Goal: Task Accomplishment & Management: Manage account settings

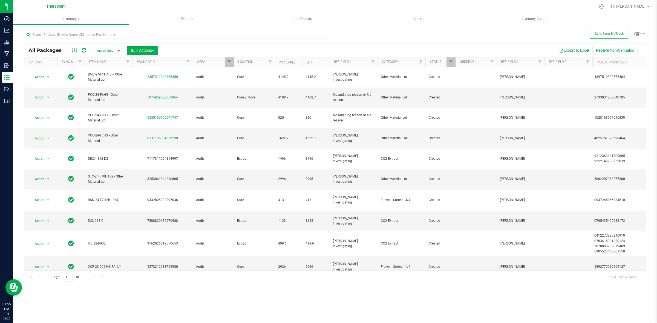
click at [85, 48] on icon at bounding box center [84, 50] width 5 height 5
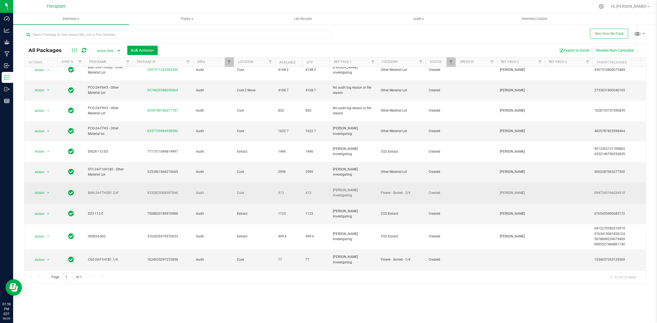
scroll to position [9, 0]
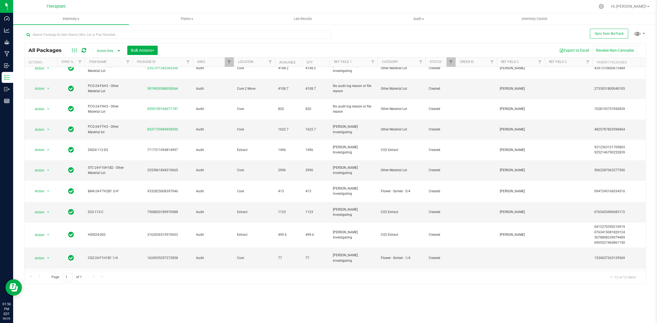
click at [38, 297] on span "Action" at bounding box center [37, 301] width 15 height 8
click at [228, 277] on span "Audit" at bounding box center [213, 279] width 34 height 5
click at [47, 256] on span "select" at bounding box center [48, 258] width 4 height 4
click at [47, 278] on li "Package audit log" at bounding box center [51, 277] width 42 height 8
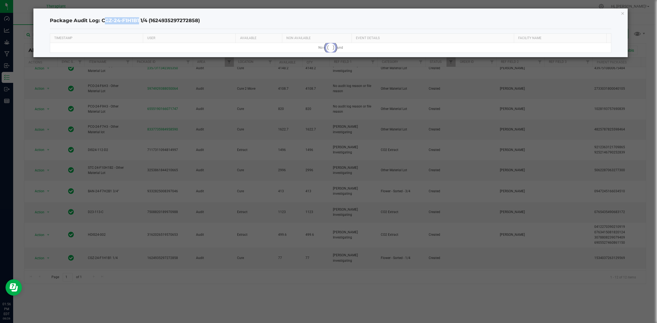
drag, startPoint x: 137, startPoint y: 20, endPoint x: 102, endPoint y: 22, distance: 35.4
click at [102, 22] on h4 "Package Audit Log: CGZ-24-F1H1B1 1/4 (1624935297272858)" at bounding box center [330, 20] width 561 height 7
copy h4 "CGZ-24-F1H1B"
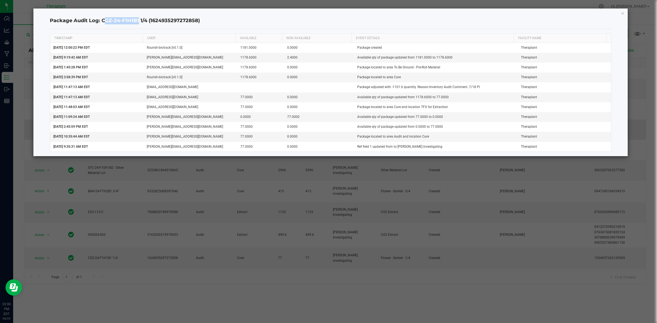
drag, startPoint x: 623, startPoint y: 13, endPoint x: 498, endPoint y: 118, distance: 163.2
click at [623, 13] on icon "button" at bounding box center [623, 13] width 4 height 7
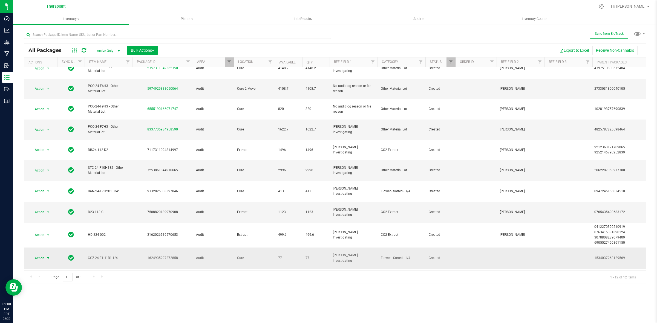
click at [44, 254] on span "Action" at bounding box center [37, 258] width 15 height 8
click at [46, 226] on li "Adjust qty" at bounding box center [51, 228] width 42 height 8
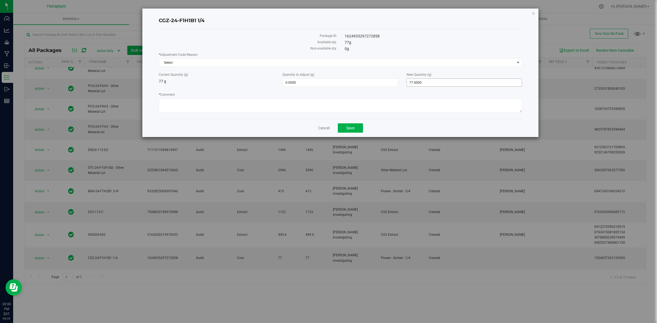
click at [421, 81] on span "77.0000 77" at bounding box center [463, 83] width 115 height 8
click at [421, 81] on input "77" at bounding box center [464, 83] width 115 height 8
type input "0"
type input "-77.0000"
type input "0.0000"
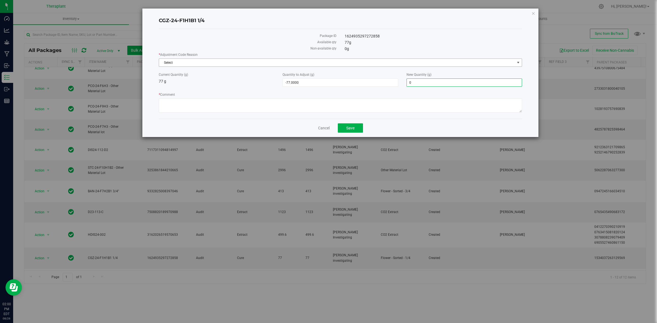
click at [448, 62] on span "Select" at bounding box center [337, 63] width 356 height 8
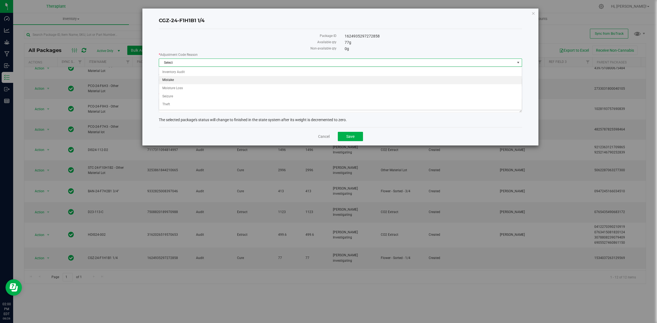
click at [175, 80] on li "Mistake" at bounding box center [340, 80] width 362 height 8
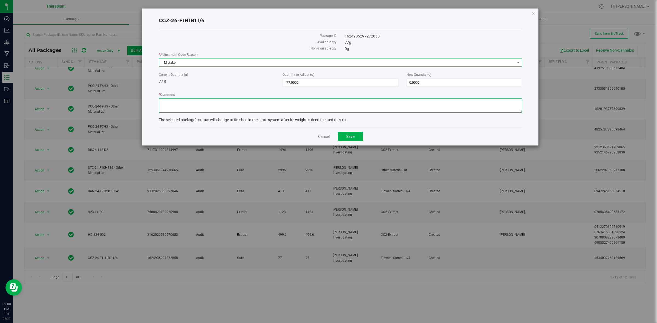
click at [218, 105] on textarea "* Comment" at bounding box center [340, 105] width 363 height 14
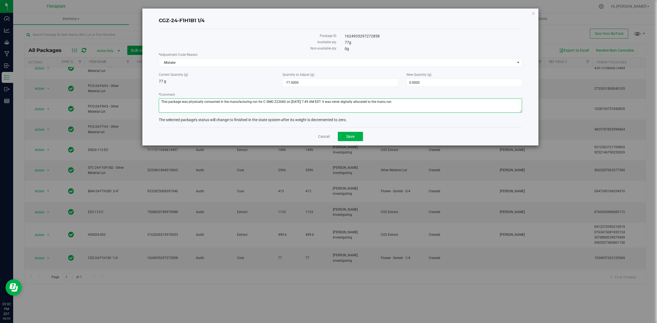
click at [335, 100] on textarea "* Comment" at bounding box center [340, 105] width 363 height 14
click at [344, 102] on textarea "* Comment" at bounding box center [340, 105] width 363 height 14
click at [343, 102] on textarea "* Comment" at bounding box center [340, 105] width 363 height 14
click at [363, 102] on textarea "* Comment" at bounding box center [340, 105] width 363 height 14
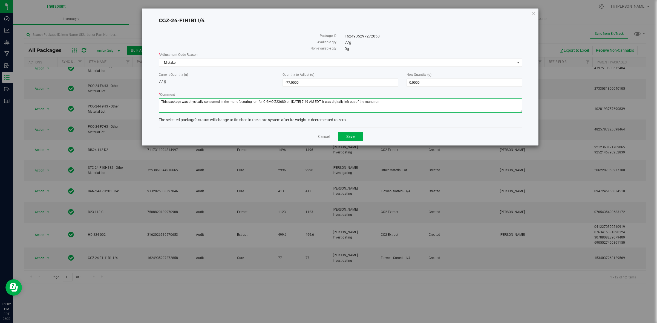
click at [399, 102] on textarea "* Comment" at bounding box center [340, 105] width 363 height 14
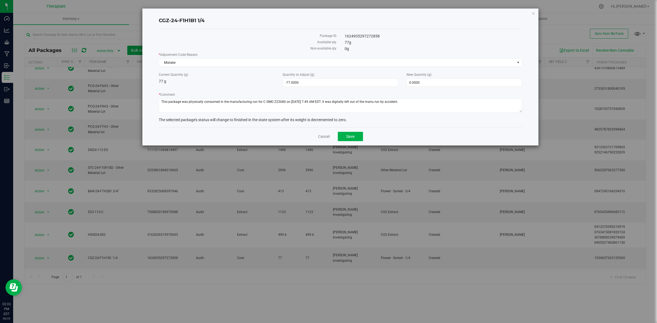
drag, startPoint x: 442, startPoint y: 102, endPoint x: 506, endPoint y: 53, distance: 80.4
click at [506, 53] on label "* Adjustment Code Reason" at bounding box center [340, 54] width 363 height 5
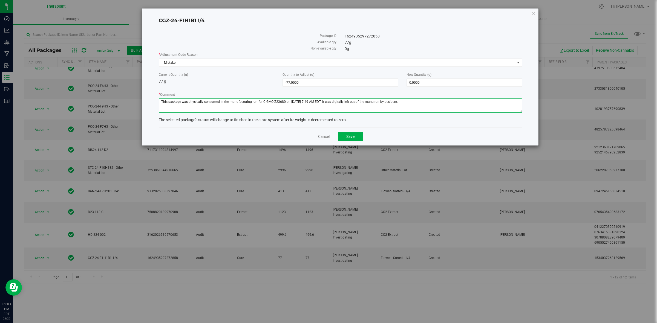
click at [425, 103] on textarea "* Comment" at bounding box center [340, 105] width 363 height 14
click at [423, 102] on textarea "* Comment" at bounding box center [340, 105] width 363 height 14
click at [411, 102] on textarea "* Comment" at bounding box center [340, 105] width 363 height 14
type textarea "This package was physically consumed in the manufacturing run for C GMO Z23680 …"
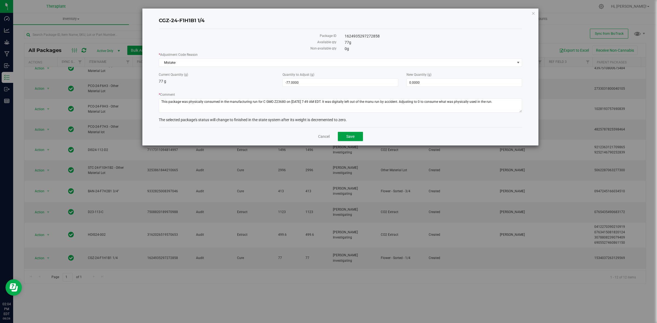
click at [350, 135] on span "Save" at bounding box center [350, 136] width 8 height 4
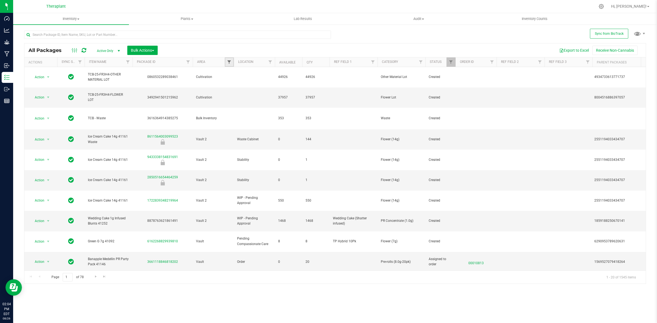
click at [229, 61] on span "Filter" at bounding box center [229, 62] width 4 height 4
click at [233, 93] on input "Audit" at bounding box center [232, 93] width 4 height 4
checkbox input "true"
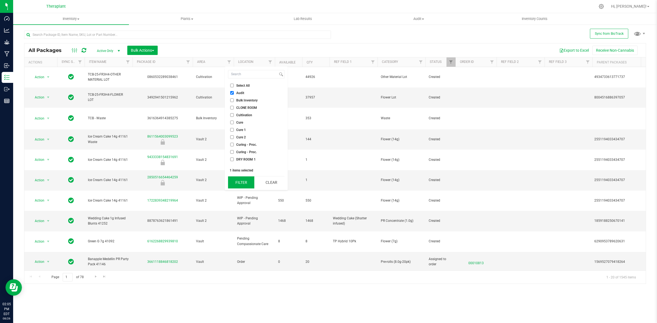
click at [247, 183] on button "Filter" at bounding box center [241, 182] width 26 height 12
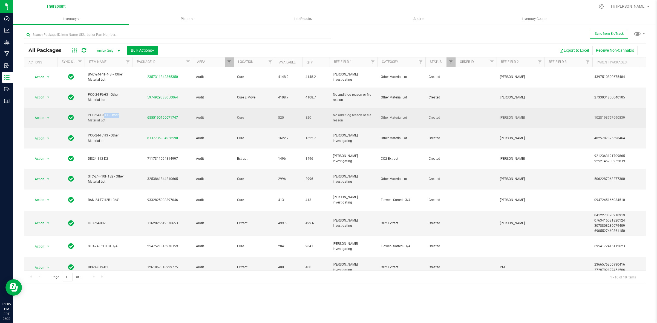
drag, startPoint x: 107, startPoint y: 102, endPoint x: 87, endPoint y: 102, distance: 20.5
click at [87, 108] on td "PCO-24-F9H3 - Other Material Lot" at bounding box center [109, 118] width 48 height 21
copy span "PCO-24-F9H3"
click at [43, 114] on span "Action" at bounding box center [37, 118] width 15 height 8
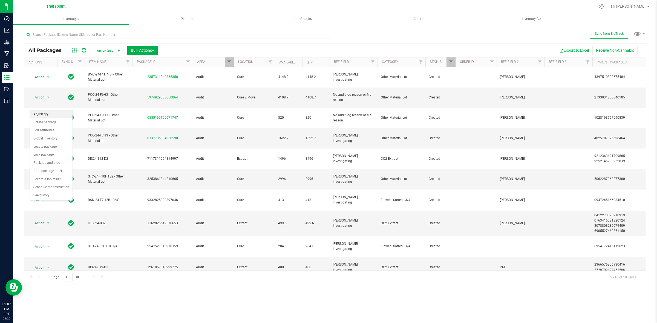
click at [47, 112] on li "Adjust qty" at bounding box center [51, 114] width 42 height 8
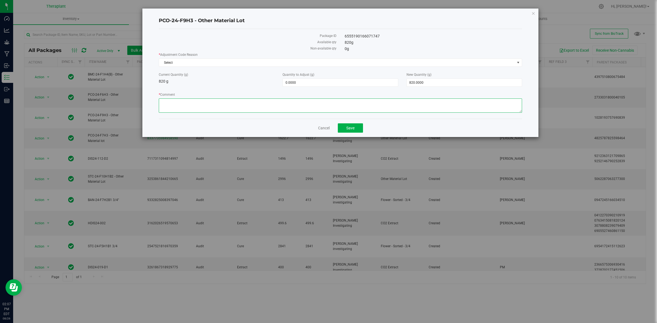
click at [269, 108] on textarea "* Comment" at bounding box center [340, 105] width 363 height 14
click at [300, 102] on textarea "* Comment" at bounding box center [340, 105] width 363 height 14
click at [376, 102] on textarea "* Comment" at bounding box center [340, 105] width 363 height 14
click at [441, 101] on textarea "* Comment" at bounding box center [340, 105] width 363 height 14
click at [407, 101] on textarea "* Comment" at bounding box center [340, 105] width 363 height 14
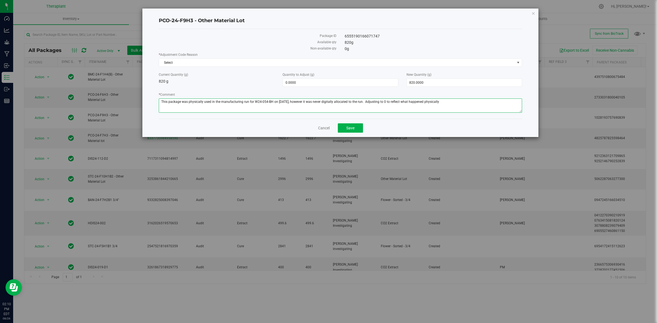
click at [396, 100] on textarea "* Comment" at bounding box center [340, 105] width 363 height 14
click at [509, 103] on textarea "* Comment" at bounding box center [340, 105] width 363 height 14
type textarea "This package was physically used in the manufacturing run for W24-054-BH on Aug…"
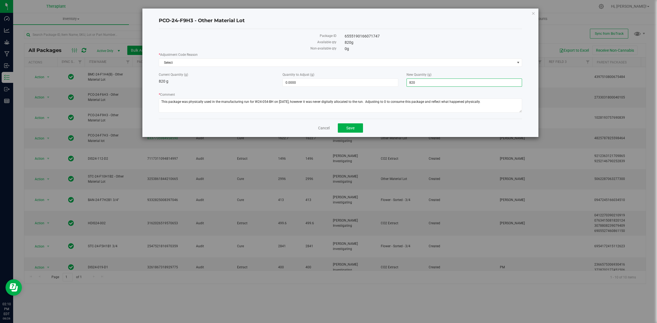
click at [459, 85] on span "820.0000 820" at bounding box center [463, 83] width 115 height 8
click at [459, 85] on input "820" at bounding box center [464, 83] width 115 height 8
type input "0"
type input "-820.0000"
type input "0.0000"
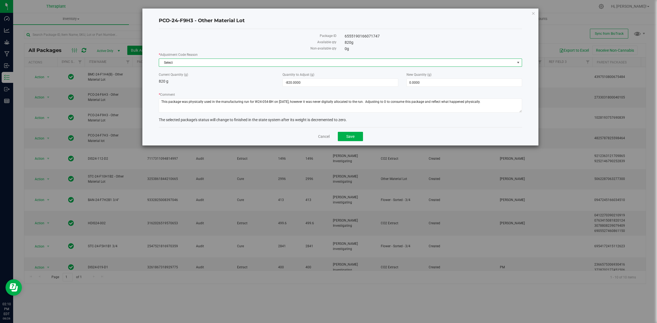
click at [421, 63] on span "Select" at bounding box center [337, 63] width 356 height 8
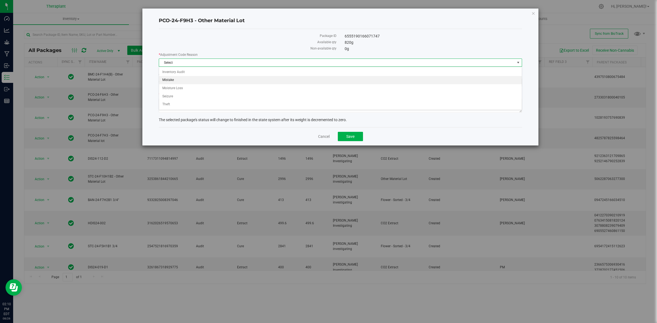
click at [181, 83] on li "Mistake" at bounding box center [340, 80] width 362 height 8
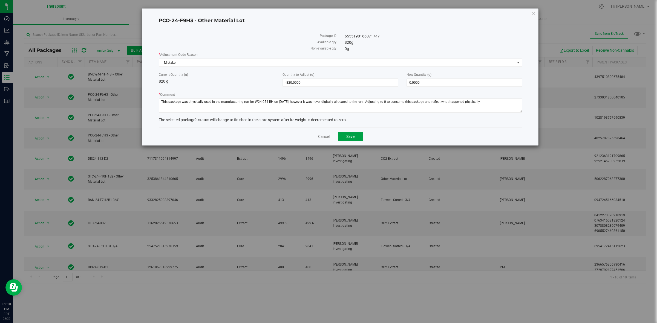
click at [346, 139] on span "Save" at bounding box center [350, 136] width 8 height 4
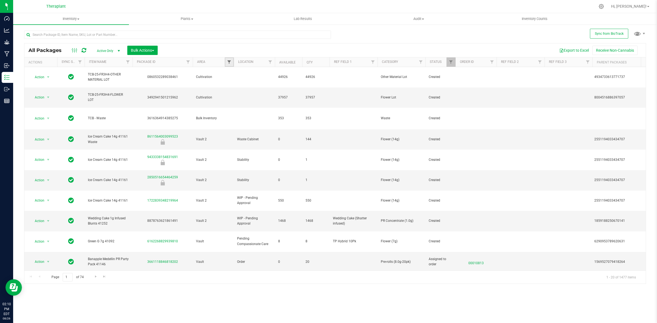
click at [228, 62] on span "Filter" at bounding box center [229, 62] width 4 height 4
click at [238, 94] on span "Audit" at bounding box center [240, 92] width 8 height 3
click at [234, 94] on input "Audit" at bounding box center [232, 93] width 4 height 4
checkbox input "true"
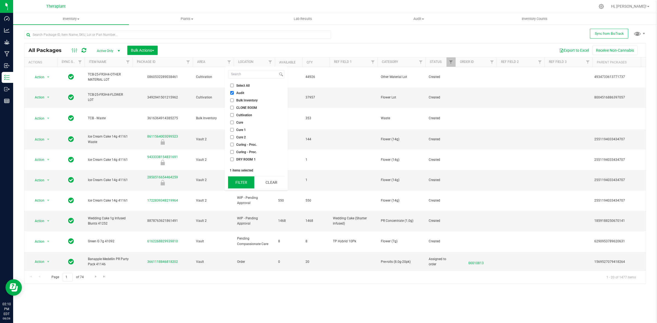
click at [245, 185] on button "Filter" at bounding box center [241, 182] width 26 height 12
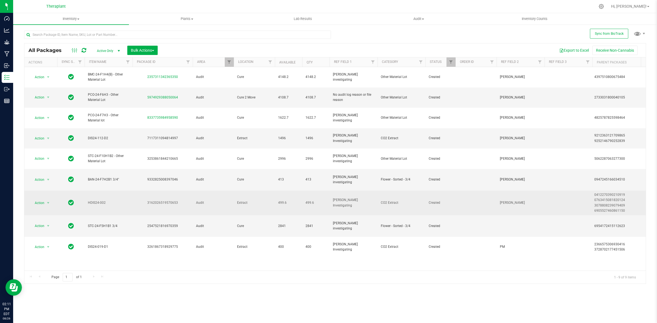
drag, startPoint x: 107, startPoint y: 178, endPoint x: 89, endPoint y: 175, distance: 18.3
click at [89, 200] on span "HDIS24-002" at bounding box center [108, 202] width 41 height 5
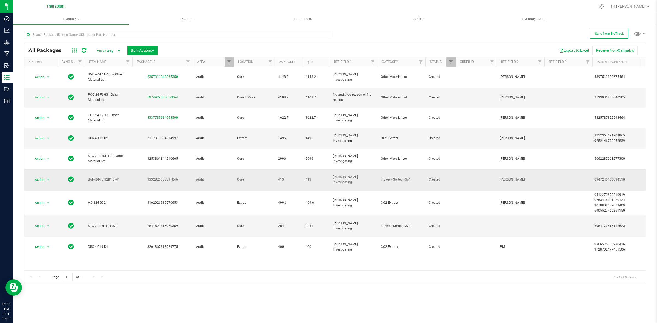
copy span "HDIS24-002"
click at [46, 136] on span "select" at bounding box center [48, 138] width 4 height 4
click at [168, 263] on div "Action Action Adjust qty Create package Edit attributes Global inventory Locate…" at bounding box center [334, 169] width 621 height 204
click at [48, 224] on span "select" at bounding box center [48, 226] width 4 height 4
drag, startPoint x: 110, startPoint y: 200, endPoint x: 99, endPoint y: 200, distance: 10.9
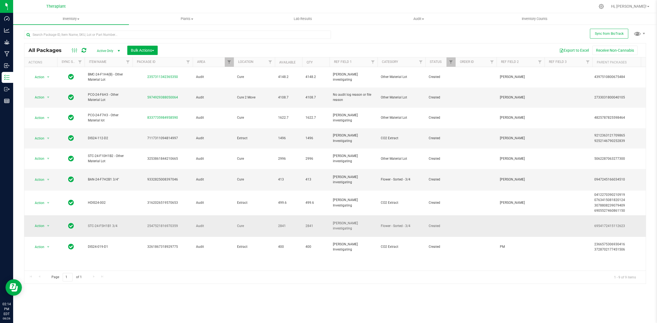
click at [99, 224] on span "STC-24-F5H1B1 3/4" at bounding box center [108, 226] width 41 height 5
drag, startPoint x: 110, startPoint y: 199, endPoint x: 88, endPoint y: 199, distance: 22.4
click at [88, 224] on span "STC-24-F5H1B1 3/4" at bounding box center [108, 226] width 41 height 5
copy span "STC-24-F5H1B1"
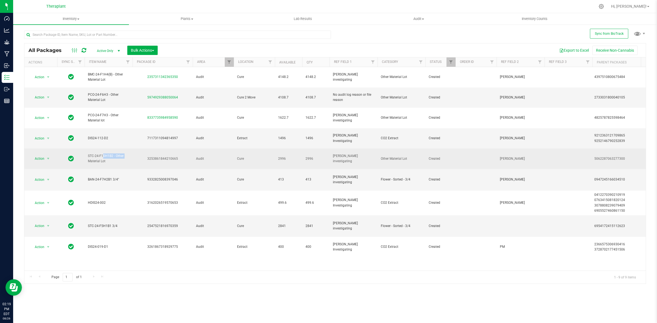
drag, startPoint x: 112, startPoint y: 131, endPoint x: 87, endPoint y: 131, distance: 25.5
click at [87, 149] on td "STC-24-F10H1B2 - Other Material Lot" at bounding box center [109, 159] width 48 height 21
copy span "STC-24-F10H1B2"
click at [44, 155] on span "Action" at bounding box center [37, 159] width 15 height 8
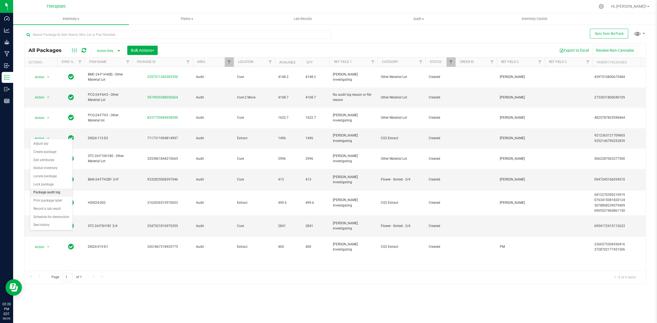
click at [53, 192] on li "Package audit log" at bounding box center [51, 193] width 42 height 8
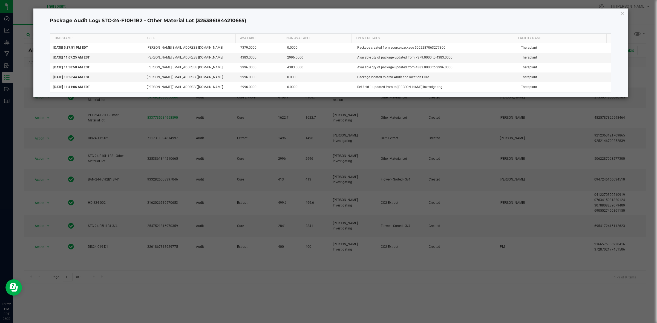
click at [624, 10] on div "Package Audit Log: STC-24-F10H1B2 - Other Material Lot (3253861844210665) TIMES…" at bounding box center [330, 52] width 594 height 88
drag, startPoint x: 623, startPoint y: 12, endPoint x: 603, endPoint y: 16, distance: 21.0
click at [623, 12] on icon "button" at bounding box center [623, 13] width 4 height 7
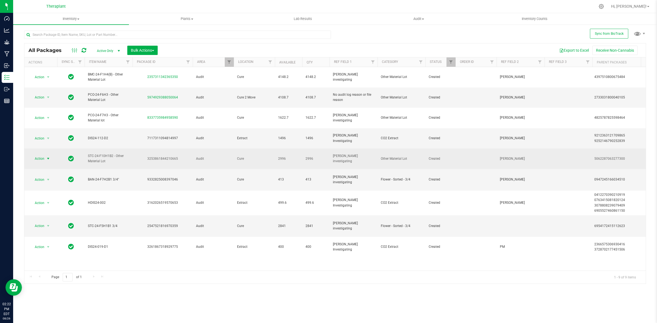
click at [39, 155] on span "Action" at bounding box center [37, 159] width 15 height 8
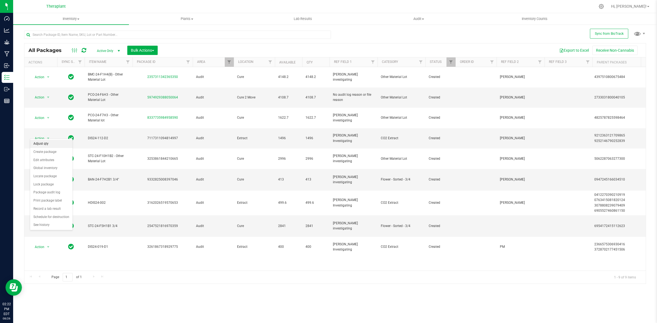
click at [52, 143] on li "Adjust qty" at bounding box center [51, 144] width 42 height 8
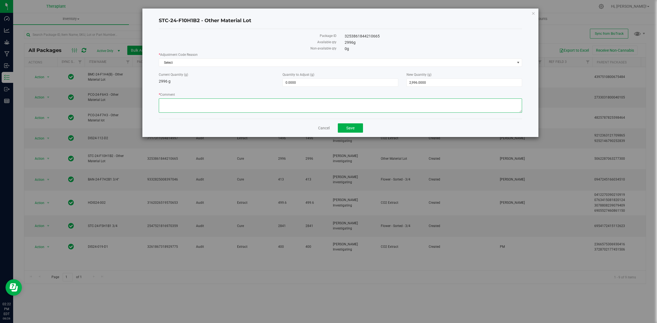
click at [321, 100] on textarea "* Comment" at bounding box center [340, 105] width 363 height 14
click at [431, 83] on span "2,996.0000 2996" at bounding box center [463, 83] width 115 height 8
click at [431, 83] on input "2996" at bounding box center [464, 83] width 115 height 8
type input "0"
type input "-2,996.0000"
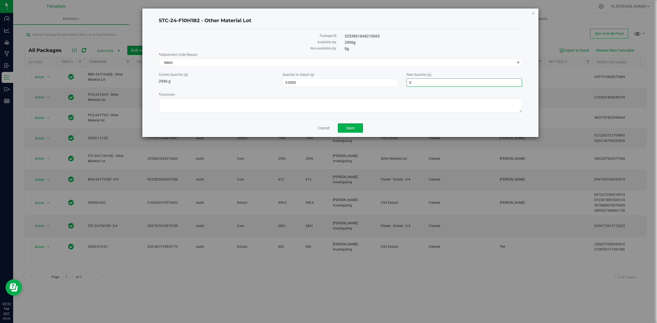
type input "0.0000"
click at [382, 58] on div "* Adjustment Code Reason Select Select Inventory Audit Mistake Moisture Loss Se…" at bounding box center [340, 59] width 363 height 15
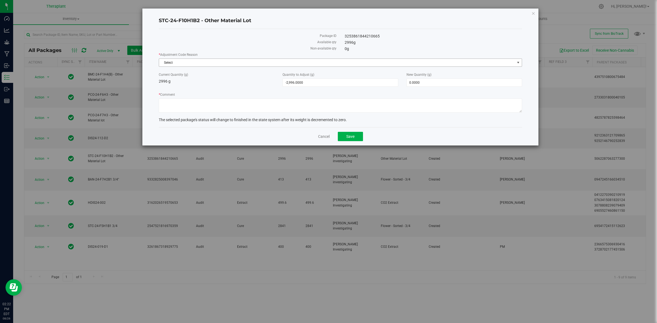
click at [376, 61] on span "Select" at bounding box center [337, 63] width 356 height 8
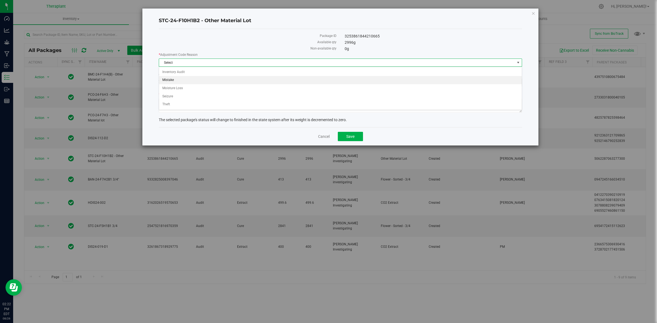
click at [197, 77] on li "Mistake" at bounding box center [340, 80] width 362 height 8
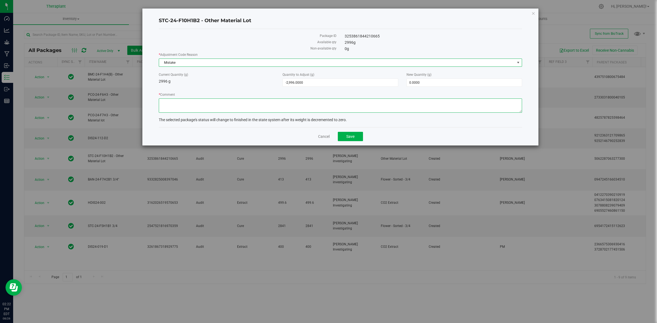
click at [248, 112] on textarea "* Comment" at bounding box center [340, 105] width 363 height 14
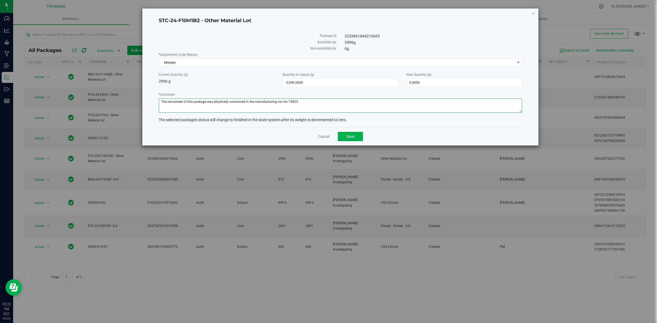
click at [289, 103] on textarea "* Comment" at bounding box center [340, 105] width 363 height 14
click at [297, 103] on textarea "* Comment" at bounding box center [340, 105] width 363 height 14
type textarea "The remainder of this package was physically consumed in the manufacturing run …"
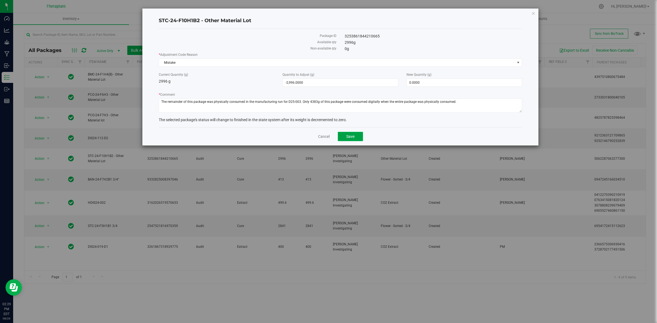
click at [350, 132] on button "Save" at bounding box center [350, 136] width 25 height 9
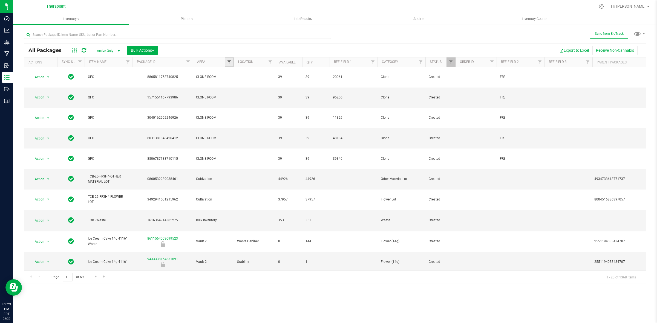
click at [230, 61] on span "Filter" at bounding box center [229, 62] width 4 height 4
click at [237, 92] on span "Audit" at bounding box center [240, 92] width 8 height 3
click at [234, 92] on input "Audit" at bounding box center [232, 93] width 4 height 4
checkbox input "true"
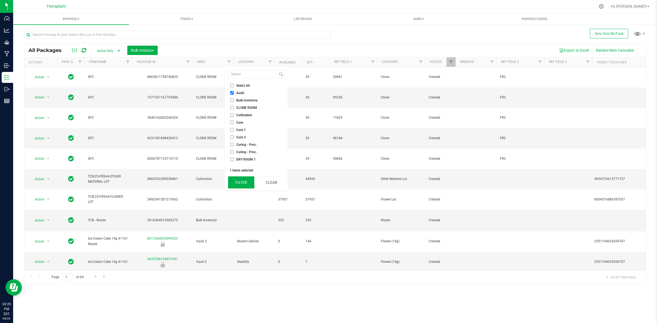
click at [248, 185] on button "Filter" at bounding box center [241, 182] width 26 height 12
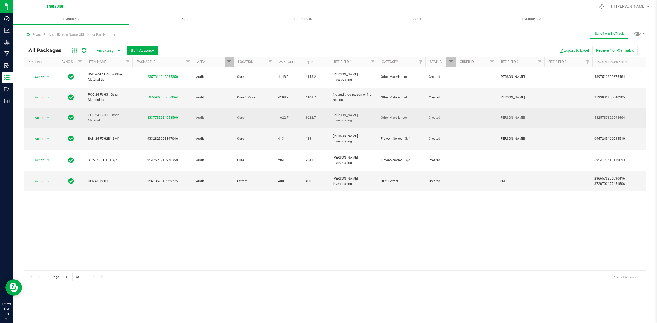
drag, startPoint x: 181, startPoint y: 105, endPoint x: 146, endPoint y: 106, distance: 35.0
click at [146, 115] on div "8337735984958590" at bounding box center [163, 117] width 62 height 5
copy link "8337735984958590"
drag, startPoint x: 107, startPoint y: 102, endPoint x: 97, endPoint y: 99, distance: 10.0
click at [97, 108] on td "PCO-24-F7H3 - Other Material lot" at bounding box center [109, 118] width 48 height 21
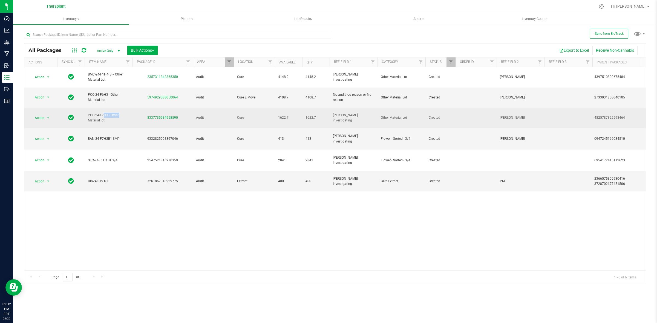
drag, startPoint x: 108, startPoint y: 102, endPoint x: 88, endPoint y: 100, distance: 19.7
click at [88, 113] on span "PCO-24-F7H3 - Other Material lot" at bounding box center [108, 118] width 41 height 10
copy span "PCO-24-F7H3"
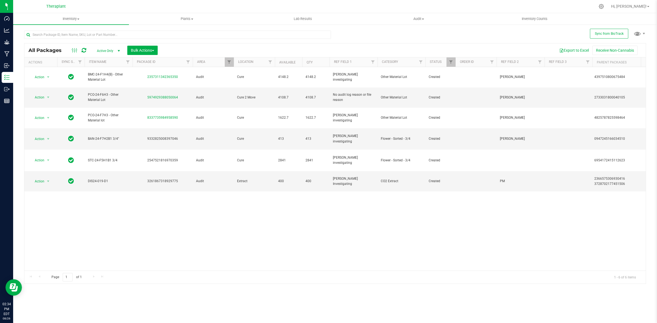
drag, startPoint x: 273, startPoint y: 7, endPoint x: 198, endPoint y: 185, distance: 193.6
click at [198, 185] on div "Action Action Adjust qty Create package Edit attributes Global inventory Locate…" at bounding box center [334, 169] width 621 height 204
drag, startPoint x: 186, startPoint y: 165, endPoint x: 137, endPoint y: 194, distance: 57.7
click at [137, 194] on div "Action Action Adjust qty Create package Edit attributes Global inventory Locate…" at bounding box center [334, 169] width 621 height 204
click at [106, 92] on span "PCO-24-F6H3 - Other Material Lot" at bounding box center [108, 97] width 41 height 10
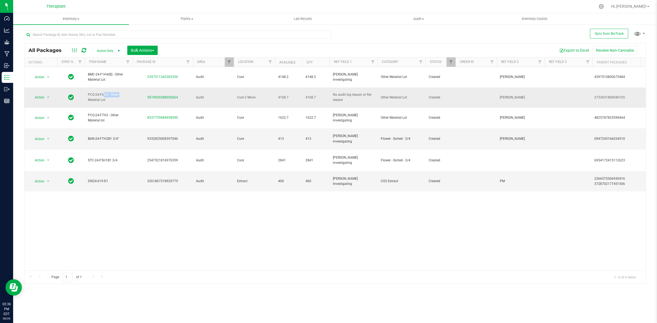
drag, startPoint x: 107, startPoint y: 87, endPoint x: 87, endPoint y: 87, distance: 20.2
click at [87, 88] on td "PCO-24-F6H3 - Other Material Lot" at bounding box center [109, 98] width 48 height 21
copy span "PCO-24-F6H3"
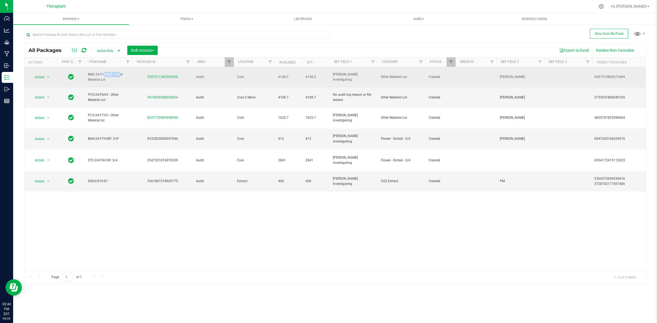
drag, startPoint x: 109, startPoint y: 72, endPoint x: 86, endPoint y: 71, distance: 22.2
click at [86, 71] on td "BMC-24-F1H4(B) - Other Material Lot" at bounding box center [109, 77] width 48 height 21
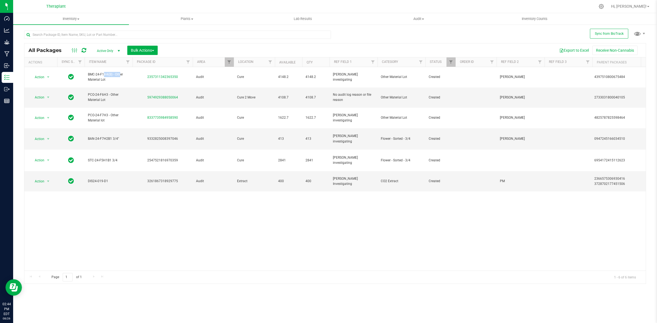
copy span "BMC-24-F1H4"
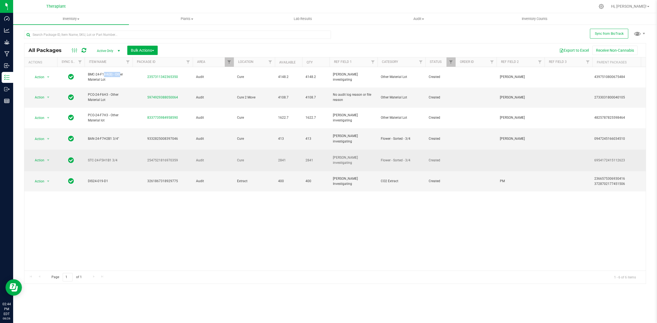
drag, startPoint x: 110, startPoint y: 145, endPoint x: 88, endPoint y: 146, distance: 22.5
click at [88, 158] on span "STC-24-F5H1B1 3/4" at bounding box center [108, 160] width 41 height 5
copy span "STC-24-F5H1B1"
click at [43, 156] on span "Action" at bounding box center [37, 160] width 15 height 8
drag, startPoint x: 110, startPoint y: 145, endPoint x: 88, endPoint y: 144, distance: 22.2
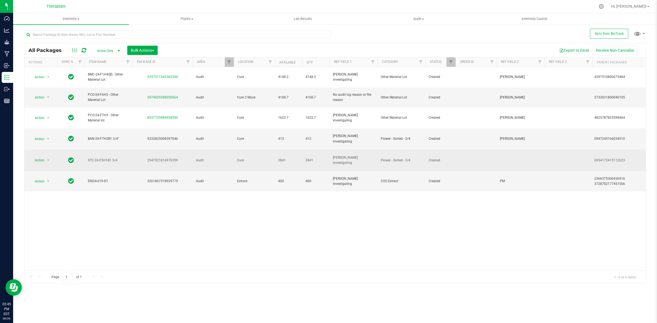
click at [88, 158] on span "STC-24-F5H1B1 3/4" at bounding box center [108, 160] width 41 height 5
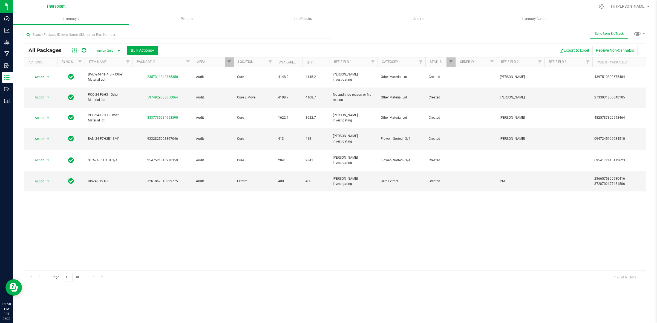
click at [82, 51] on icon at bounding box center [84, 50] width 5 height 5
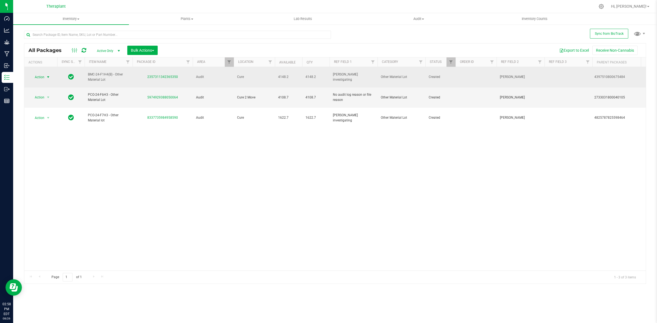
click at [40, 73] on span "Action" at bounding box center [37, 77] width 15 height 8
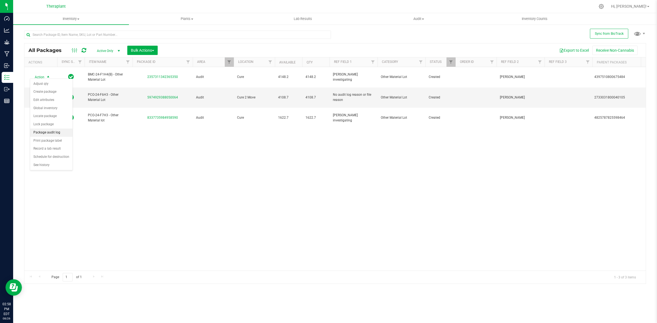
click at [50, 130] on li "Package audit log" at bounding box center [51, 133] width 42 height 8
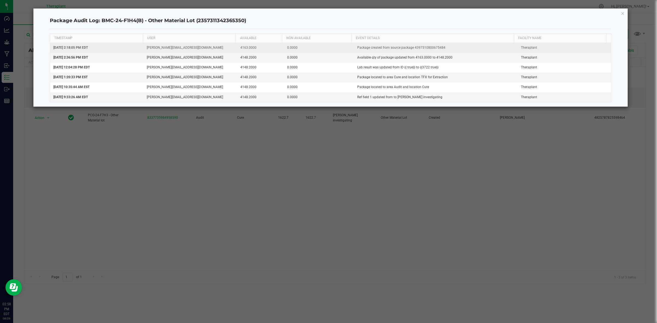
click at [433, 47] on td "Package created from source package 4397510800675484" at bounding box center [436, 48] width 164 height 10
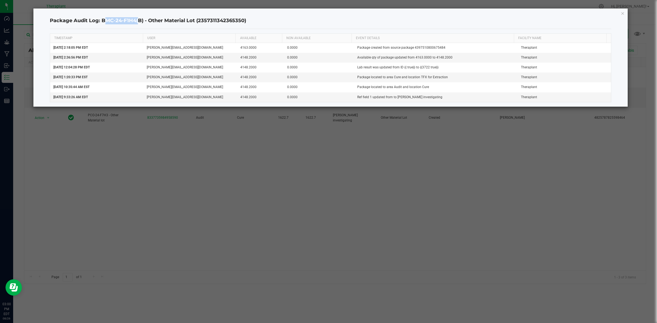
drag, startPoint x: 136, startPoint y: 21, endPoint x: 102, endPoint y: 19, distance: 34.3
click at [102, 19] on h4 "Package Audit Log: BMC-24-F1H4(B) - Other Material Lot (2357311342365350)" at bounding box center [330, 20] width 561 height 7
click at [624, 13] on div "Package Audit Log: BMC-24-F1H4(B) - Other Material Lot (2357311342365350) TIMES…" at bounding box center [330, 57] width 594 height 98
click at [621, 11] on icon "button" at bounding box center [623, 13] width 4 height 7
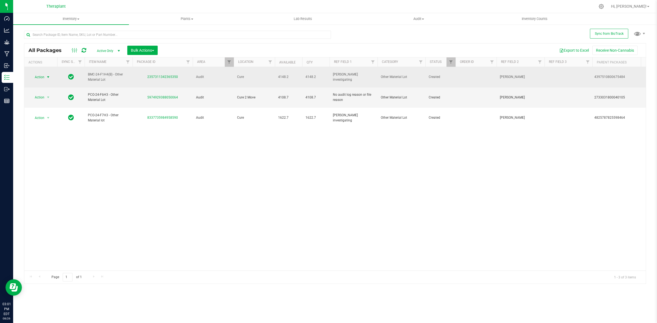
click at [40, 73] on span "Action" at bounding box center [37, 77] width 15 height 8
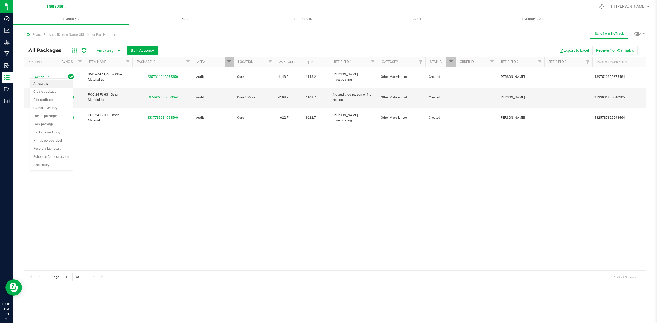
click at [50, 85] on li "Adjust qty" at bounding box center [51, 84] width 42 height 8
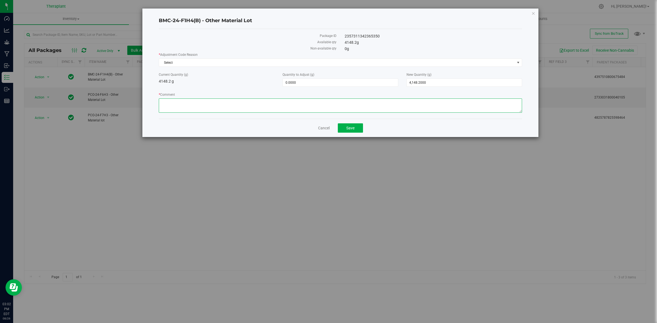
click at [381, 102] on textarea "* Comment" at bounding box center [340, 105] width 363 height 14
click at [168, 102] on textarea "* Comment" at bounding box center [340, 105] width 363 height 14
click at [303, 101] on textarea "* Comment" at bounding box center [340, 105] width 363 height 14
click at [334, 101] on textarea "* Comment" at bounding box center [340, 105] width 363 height 14
click at [209, 102] on textarea "* Comment" at bounding box center [340, 105] width 363 height 14
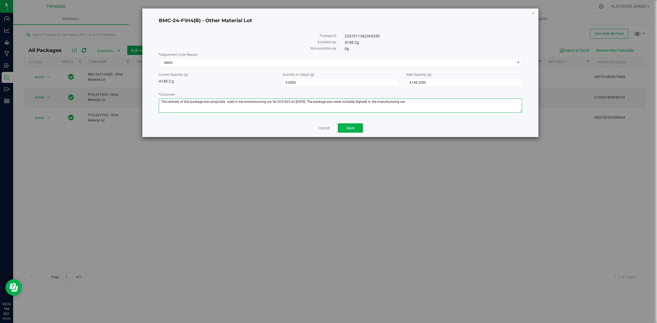
click at [215, 101] on textarea "* Comment" at bounding box center [340, 105] width 363 height 14
click at [411, 103] on textarea "* Comment" at bounding box center [340, 105] width 363 height 14
type textarea "This entirety of this package was physically used in the manufacturing run for …"
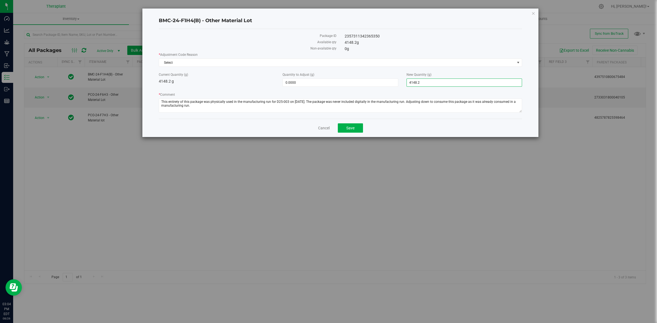
click at [431, 84] on span "4,148.2000 4148.2" at bounding box center [463, 83] width 115 height 8
click at [431, 84] on input "4148.2" at bounding box center [464, 83] width 115 height 8
type input "0"
type input "-4,148.2000"
type input "0.0000"
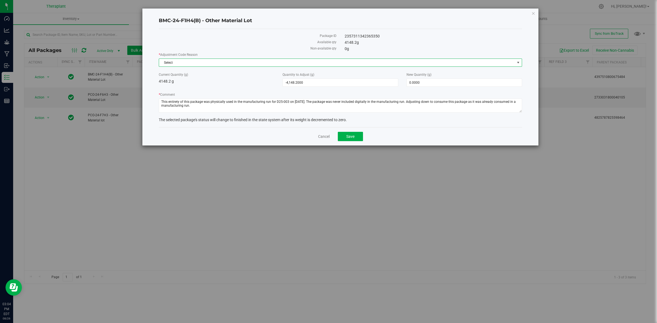
click at [413, 64] on span "Select" at bounding box center [337, 63] width 356 height 8
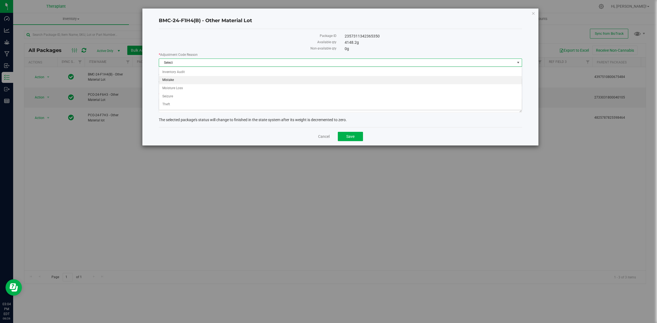
click at [208, 80] on li "Mistake" at bounding box center [340, 80] width 362 height 8
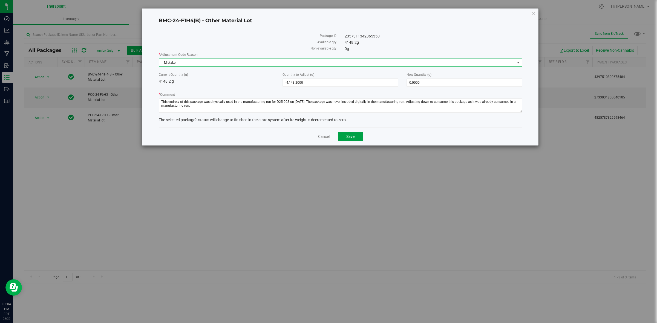
click at [353, 135] on span "Save" at bounding box center [350, 136] width 8 height 4
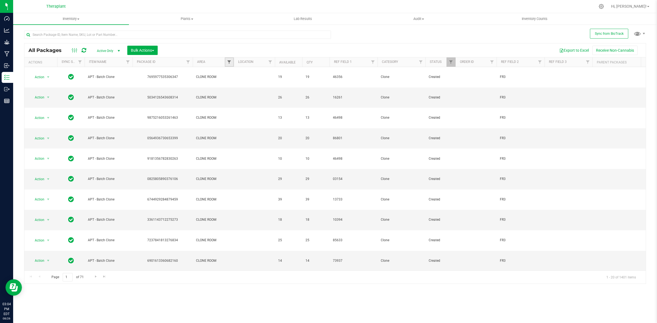
click at [231, 61] on span "Filter" at bounding box center [229, 62] width 4 height 4
click at [236, 92] on label "Audit" at bounding box center [237, 93] width 14 height 4
click at [234, 92] on input "Audit" at bounding box center [232, 93] width 4 height 4
checkbox input "true"
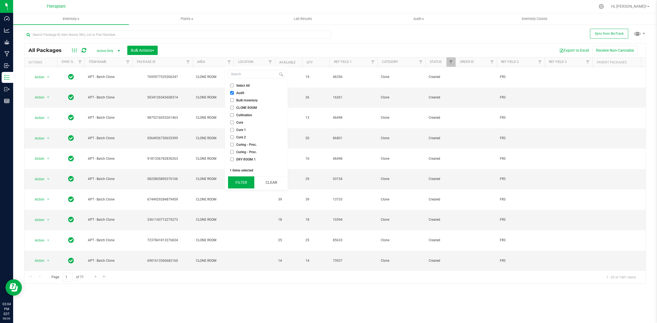
click at [243, 185] on button "Filter" at bounding box center [241, 182] width 26 height 12
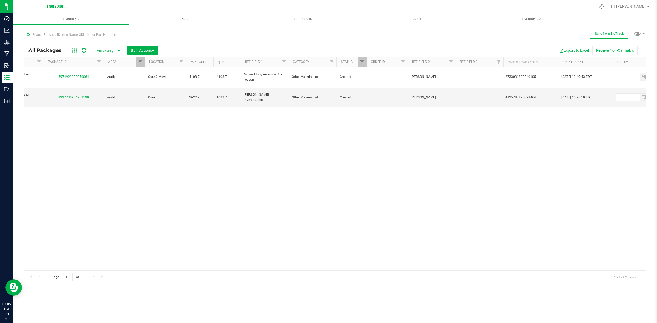
scroll to position [0, 97]
drag, startPoint x: 248, startPoint y: 265, endPoint x: 200, endPoint y: 218, distance: 66.9
click at [200, 218] on div "Action Action Adjust qty Create package Edit attributes Global inventory Locate…" at bounding box center [334, 169] width 621 height 204
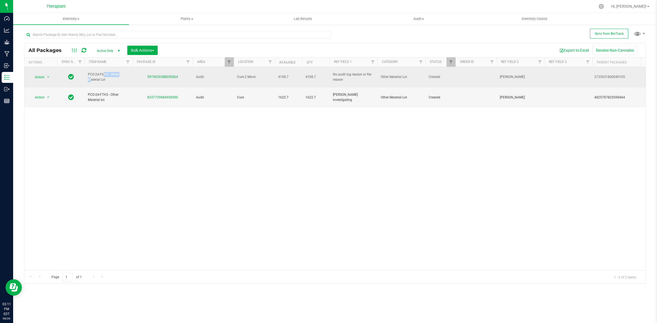
drag, startPoint x: 108, startPoint y: 72, endPoint x: 88, endPoint y: 72, distance: 20.2
click at [88, 72] on span "PCO-24-F6H3 - Other Material Lot" at bounding box center [108, 77] width 41 height 10
click at [42, 75] on span "Action" at bounding box center [37, 77] width 15 height 8
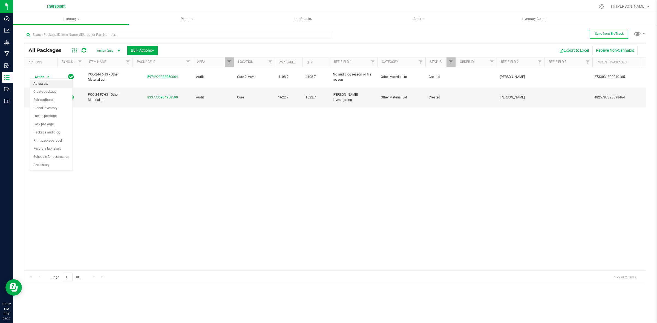
click at [50, 82] on li "Adjust qty" at bounding box center [51, 84] width 42 height 8
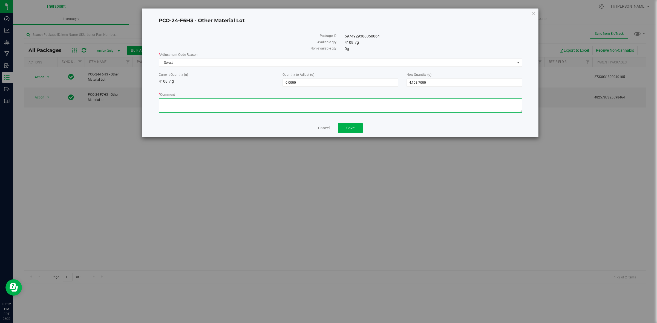
click at [287, 107] on textarea "* Comment" at bounding box center [340, 105] width 363 height 14
type textarea "C"
click at [247, 81] on div "Current Quantity (g) 4108.7 g" at bounding box center [217, 78] width 124 height 12
click at [220, 105] on textarea "* Comment" at bounding box center [340, 105] width 363 height 14
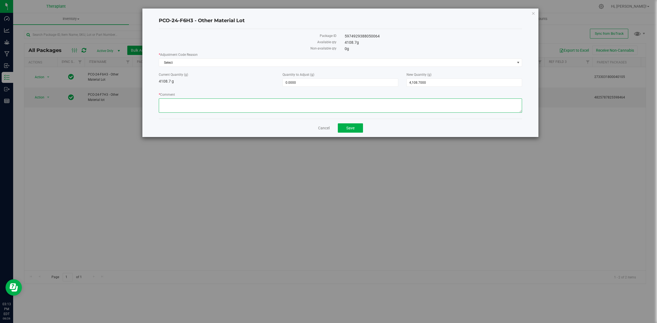
click at [321, 105] on textarea "* Comment" at bounding box center [340, 105] width 363 height 14
click at [168, 102] on textarea "* Comment" at bounding box center [340, 105] width 363 height 14
click at [377, 105] on textarea "* Comment" at bounding box center [340, 105] width 363 height 14
click at [199, 106] on textarea "* Comment" at bounding box center [340, 105] width 363 height 14
click at [198, 105] on textarea "* Comment" at bounding box center [340, 105] width 363 height 14
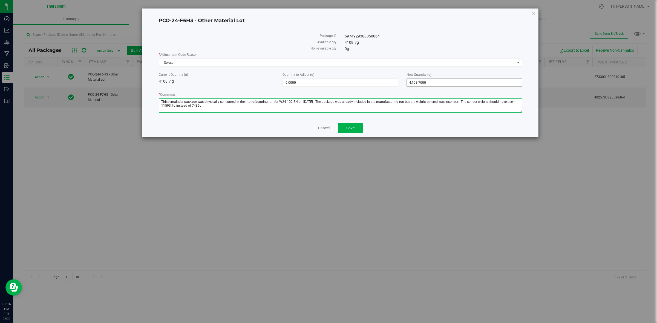
type textarea "This remainder package was physically consumed in the manufacturing run for W24…"
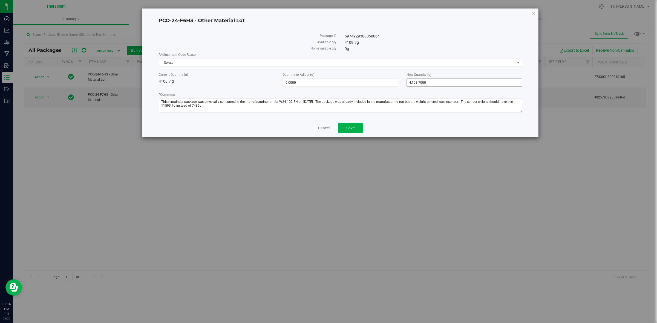
click at [452, 84] on span "4,108.7000 4108.7" at bounding box center [463, 83] width 115 height 8
click at [455, 81] on input "4108.7" at bounding box center [464, 83] width 115 height 8
type input "0"
type input "-4,108.7000"
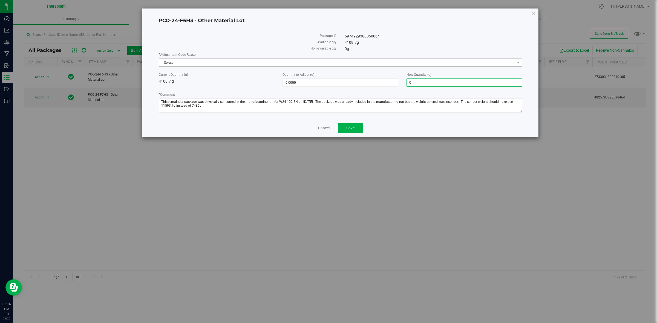
type input "0.0000"
click at [404, 63] on span "Select" at bounding box center [337, 63] width 356 height 8
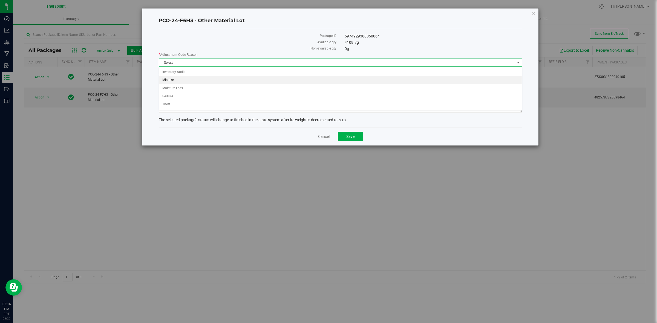
click at [170, 80] on li "Mistake" at bounding box center [340, 80] width 362 height 8
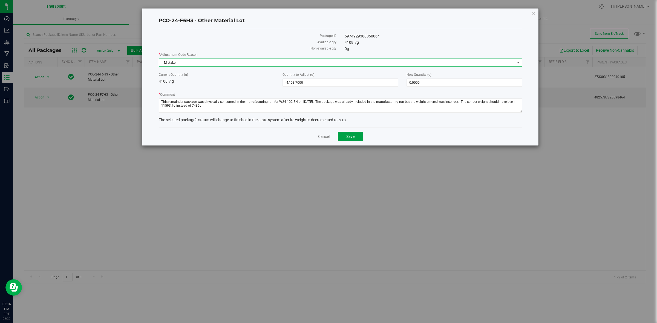
click at [344, 136] on button "Save" at bounding box center [350, 136] width 25 height 9
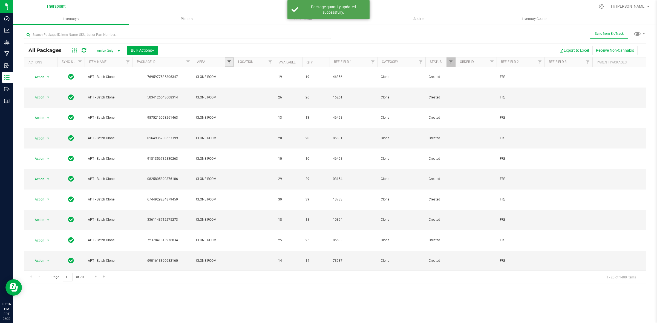
click at [229, 61] on span "Filter" at bounding box center [229, 62] width 4 height 4
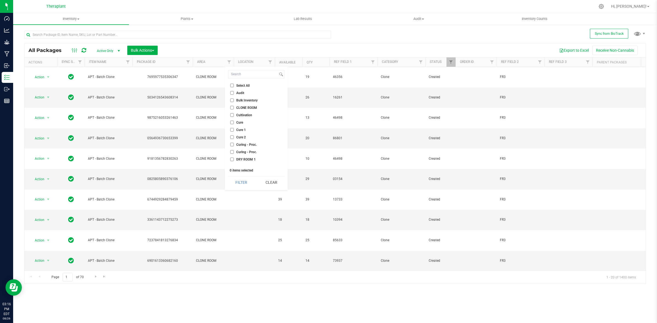
click at [233, 92] on input "Audit" at bounding box center [232, 93] width 4 height 4
checkbox input "true"
click at [245, 181] on button "Filter" at bounding box center [241, 182] width 26 height 12
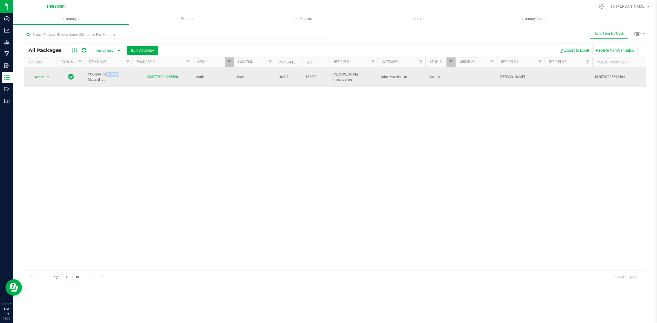
click at [91, 72] on span "PCO-24-F7H3 - Other Material lot" at bounding box center [108, 77] width 41 height 10
drag, startPoint x: 107, startPoint y: 72, endPoint x: 88, endPoint y: 72, distance: 18.9
click at [88, 72] on span "PCO-24-F7H3 - Other Material lot" at bounding box center [108, 77] width 41 height 10
click at [44, 76] on span "Action" at bounding box center [37, 77] width 15 height 8
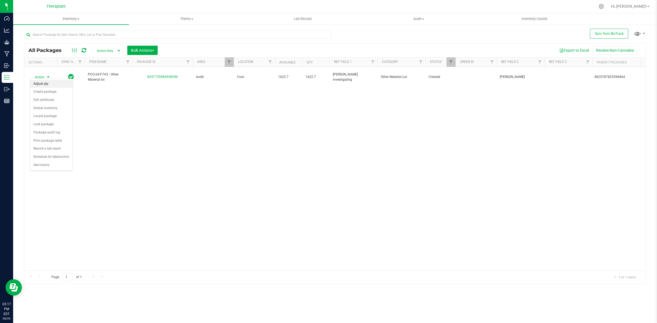
click at [46, 84] on li "Adjust qty" at bounding box center [51, 84] width 42 height 8
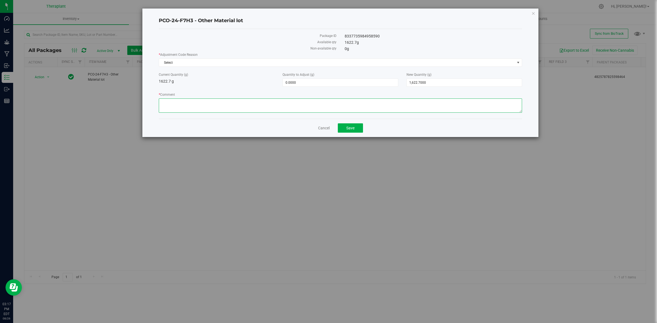
click at [347, 103] on textarea "* Comment" at bounding box center [340, 105] width 363 height 14
click at [173, 102] on textarea "* Comment" at bounding box center [340, 105] width 363 height 14
click at [285, 103] on textarea "* Comment" at bounding box center [340, 105] width 363 height 14
click at [169, 102] on textarea "* Comment" at bounding box center [340, 105] width 363 height 14
click at [348, 109] on textarea "* Comment" at bounding box center [340, 105] width 363 height 14
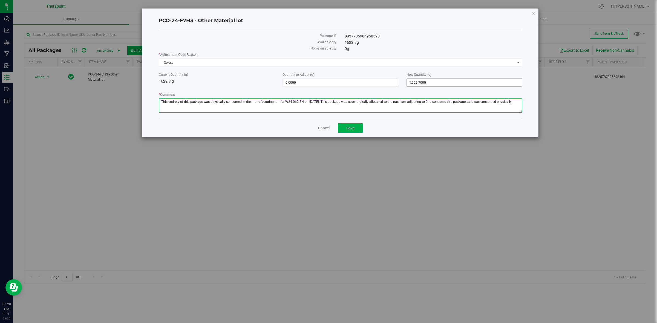
type textarea "This entirety of this package was physically consumed in the manufacturing run …"
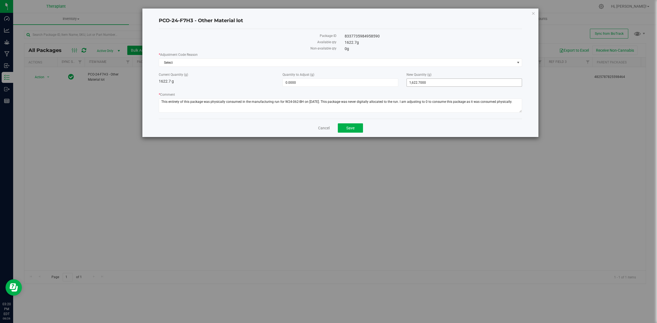
click at [457, 87] on span "1,622.7000 1622.7" at bounding box center [463, 83] width 115 height 8
click at [459, 84] on span "1,622.7000 1622.7" at bounding box center [463, 83] width 115 height 8
click at [459, 84] on input "1622.7" at bounding box center [464, 83] width 115 height 8
type input "0"
type input "-1,622.7000"
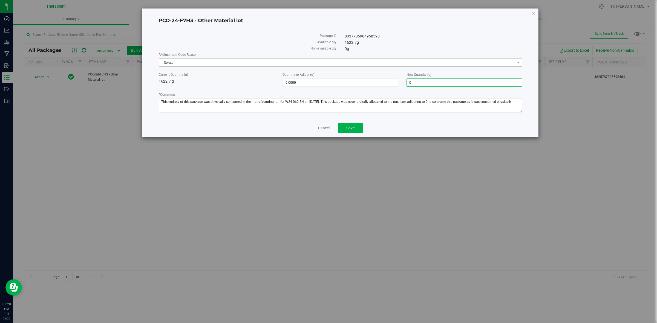
type input "0.0000"
click at [439, 59] on div "* Adjustment Code Reason Select Select Inventory Audit Mistake Moisture Loss Se…" at bounding box center [340, 59] width 363 height 15
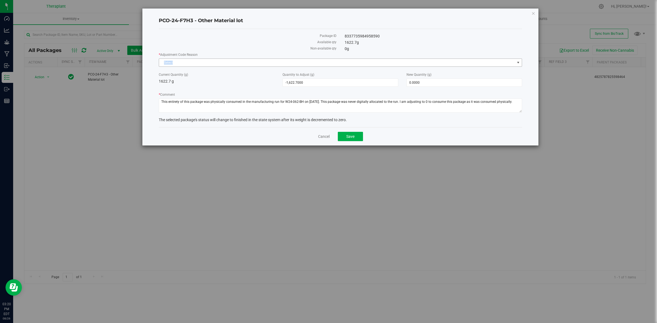
click at [352, 63] on span "Select" at bounding box center [337, 63] width 356 height 8
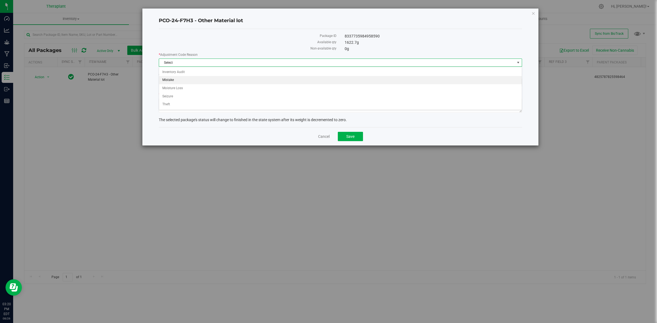
click at [185, 80] on li "Mistake" at bounding box center [340, 80] width 362 height 8
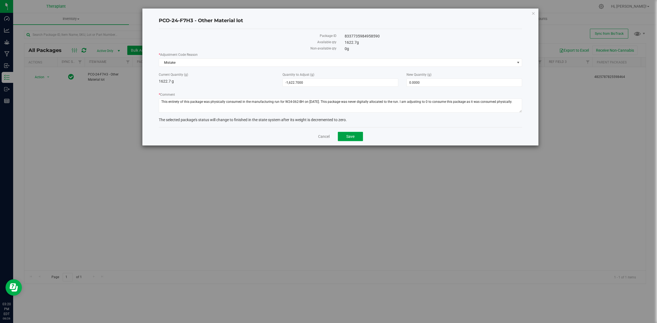
click at [356, 133] on button "Save" at bounding box center [350, 136] width 25 height 9
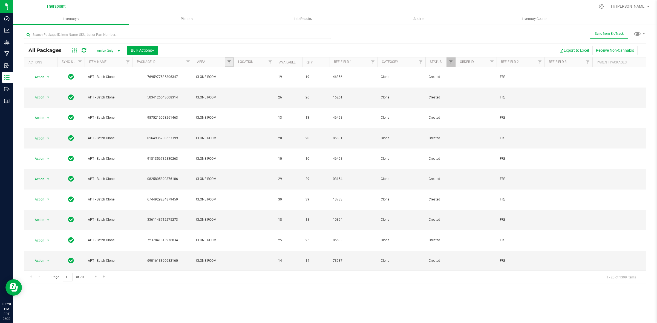
click at [226, 61] on link "Filter" at bounding box center [229, 61] width 9 height 9
click at [233, 91] on li "Audit" at bounding box center [256, 93] width 56 height 6
click at [232, 91] on li "Audit" at bounding box center [256, 93] width 56 height 6
click at [233, 94] on input "Audit" at bounding box center [232, 93] width 4 height 4
checkbox input "true"
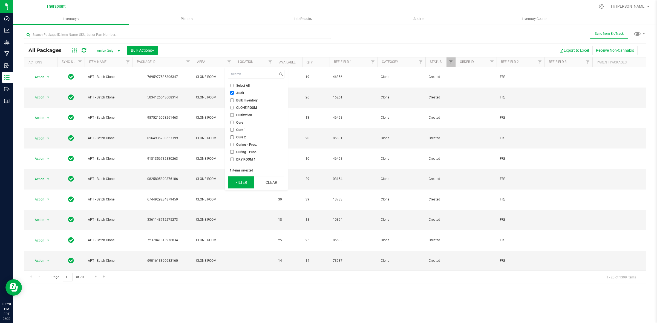
click at [246, 182] on button "Filter" at bounding box center [241, 182] width 26 height 12
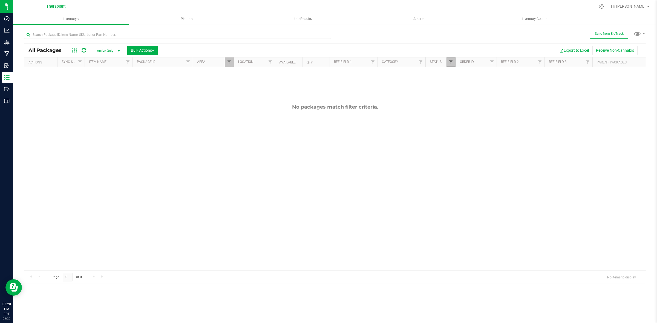
click at [451, 62] on span "Filter" at bounding box center [450, 62] width 4 height 4
click at [487, 174] on button "Clear" at bounding box center [493, 173] width 26 height 12
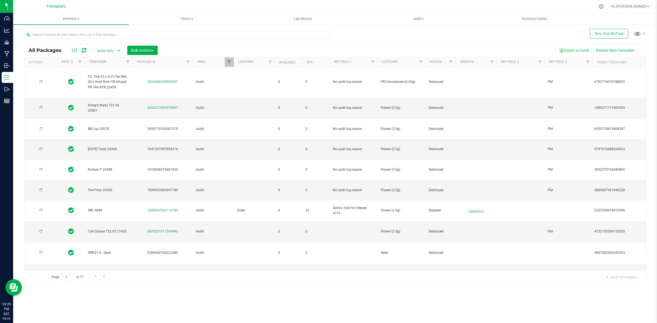
type input "2025-03-28"
type input "2025-04-18"
type input "2025-04-23"
type input "2026-04-03"
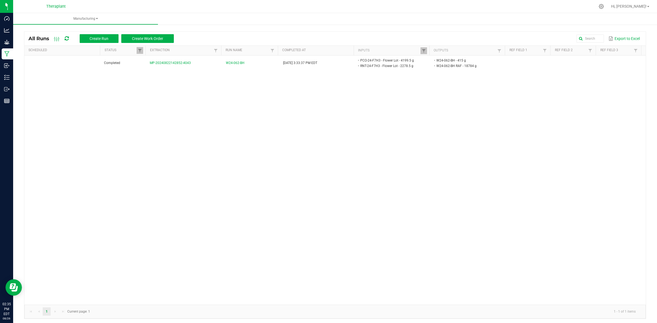
click at [429, 49] on th "Outputs" at bounding box center [467, 51] width 76 height 10
click at [421, 51] on span at bounding box center [423, 51] width 4 height 4
click at [442, 77] on button "Clear" at bounding box center [433, 77] width 27 height 12
click at [503, 48] on span at bounding box center [504, 93] width 2 height 95
click at [497, 52] on span at bounding box center [499, 51] width 4 height 4
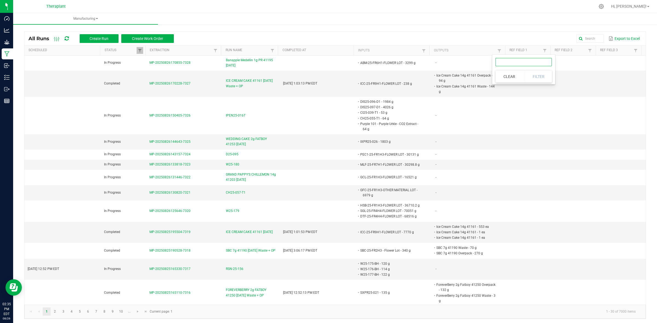
click at [505, 61] on input "text" at bounding box center [523, 62] width 56 height 8
type input "w24"
click button "Filter" at bounding box center [537, 77] width 27 height 12
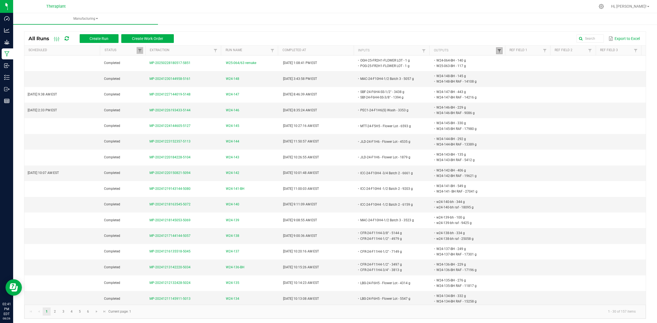
click at [497, 51] on span at bounding box center [499, 51] width 4 height 4
click at [512, 62] on input "w24" at bounding box center [523, 62] width 56 height 8
type input "hroc24-001"
click button "Filter" at bounding box center [537, 77] width 27 height 12
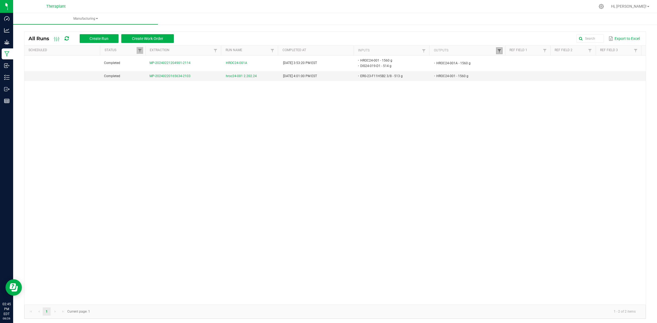
click at [497, 50] on span at bounding box center [499, 51] width 4 height 4
click at [510, 74] on button "Clear" at bounding box center [508, 77] width 27 height 12
click at [421, 50] on span at bounding box center [423, 51] width 4 height 4
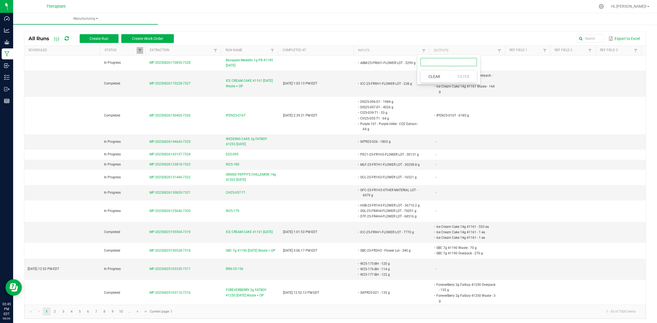
click at [441, 61] on input "text" at bounding box center [448, 62] width 56 height 8
paste input "STC-24-F5H1B"
type input "STC-24-F5H1B"
click at [455, 72] on button "Filter" at bounding box center [463, 77] width 27 height 12
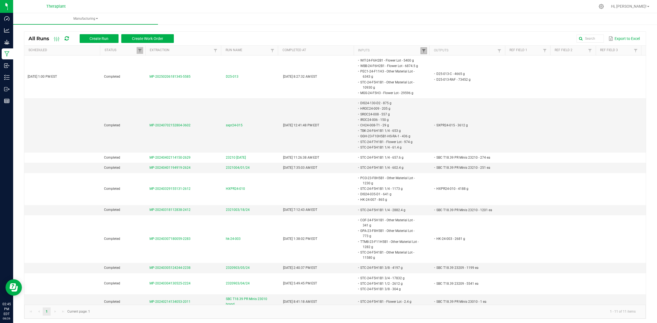
click at [421, 50] on span at bounding box center [423, 51] width 4 height 4
click at [443, 63] on input "STC-24-F5H1B" at bounding box center [448, 62] width 56 height 8
click at [446, 63] on input "STC-24-F5H1B" at bounding box center [448, 62] width 56 height 8
type input "STC-24-F5H1B1"
click button "Filter" at bounding box center [463, 77] width 27 height 12
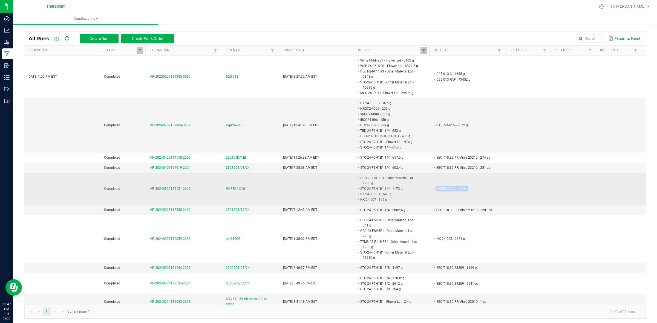
drag, startPoint x: 425, startPoint y: 184, endPoint x: 508, endPoint y: 187, distance: 82.7
click at [508, 187] on tr "Completed MP-20240329155131-2612 HXPR24-010 PCO-23-F8H5B1 - Other Material Lot …" at bounding box center [334, 189] width 621 height 32
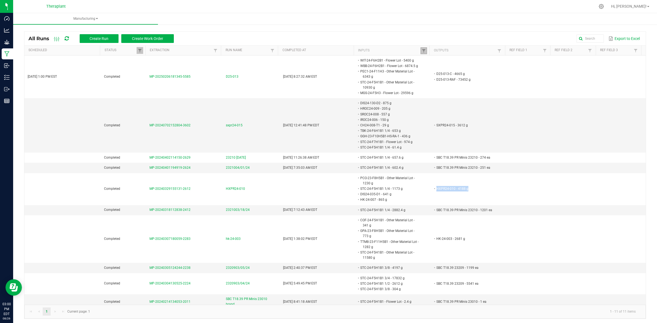
click at [420, 54] on link at bounding box center [423, 50] width 7 height 7
click at [441, 62] on input "STC-24-F5H1B1" at bounding box center [448, 62] width 56 height 8
paste input "BMC-24-F1H4"
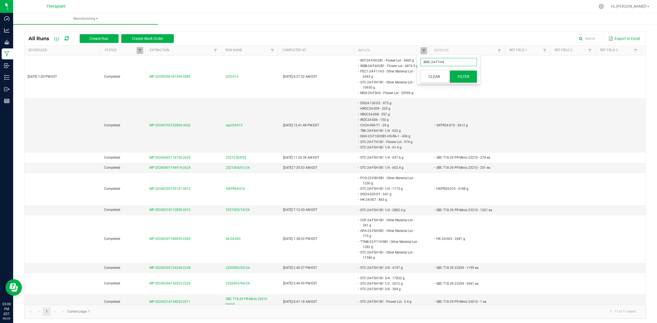
type input "BMC-24-F1H4"
click at [460, 76] on button "Filter" at bounding box center [463, 77] width 27 height 12
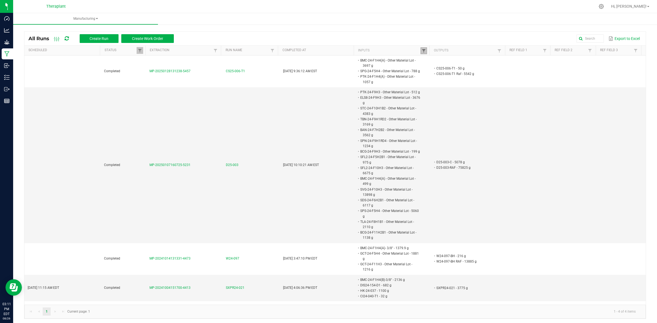
click at [421, 51] on span at bounding box center [423, 51] width 4 height 4
click at [428, 59] on input "BMC-24-F1H4" at bounding box center [448, 62] width 56 height 8
paste input "PCO-24-F6H3"
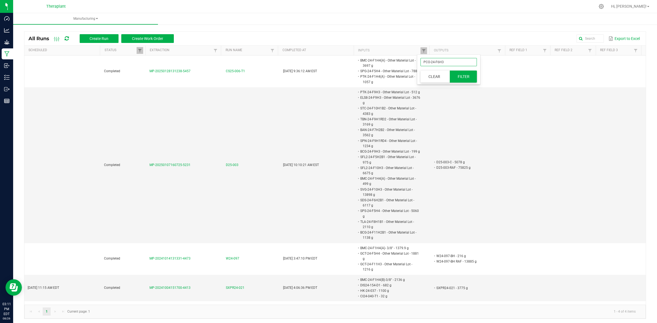
type input "PCO-24-F6H3"
click button "Filter" at bounding box center [463, 77] width 27 height 12
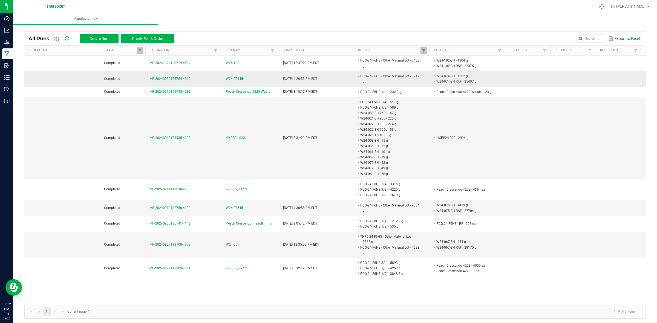
drag, startPoint x: 496, startPoint y: 79, endPoint x: 493, endPoint y: 77, distance: 3.0
click at [493, 77] on td "W24-074-BH - 1202 g W24-074-BH RAF - 25407 g" at bounding box center [470, 79] width 76 height 16
click at [421, 52] on span at bounding box center [423, 51] width 4 height 4
click at [443, 66] on kendo-grid-column-regex-filter "PCO-24-F6H3" at bounding box center [448, 62] width 56 height 12
click at [444, 65] on input "PCO-24-F6H3" at bounding box center [448, 62] width 56 height 8
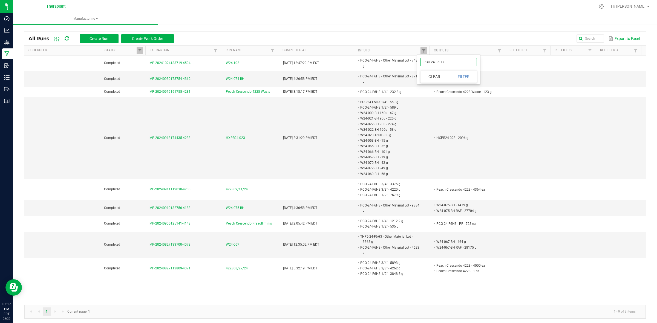
click at [444, 65] on input "PCO-24-F6H3" at bounding box center [448, 62] width 56 height 8
click at [445, 65] on input "PCO-24-F6H3" at bounding box center [448, 62] width 56 height 8
paste input "7"
type input "PCO-24-F7H3"
click at [472, 76] on button "Filter" at bounding box center [463, 77] width 27 height 12
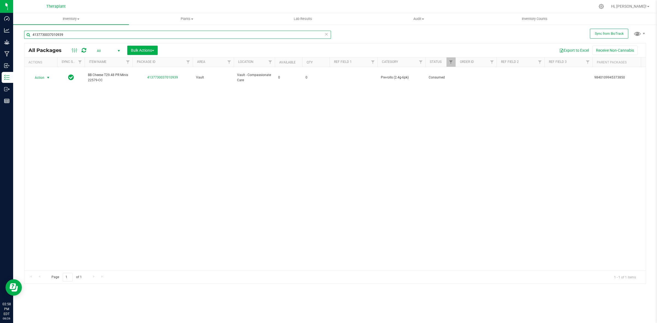
click at [195, 37] on input "4137730037010939" at bounding box center [177, 35] width 307 height 8
paste input "397510800675484"
paste input "4397510800675484"
click at [195, 37] on input "43975108006754844397510800675484" at bounding box center [177, 35] width 307 height 8
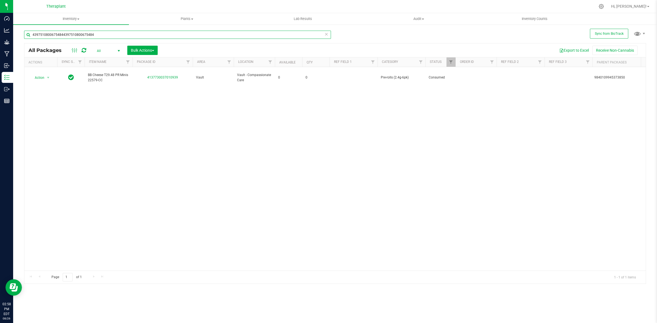
click at [195, 37] on input "43975108006754844397510800675484" at bounding box center [177, 35] width 307 height 8
paste input "text"
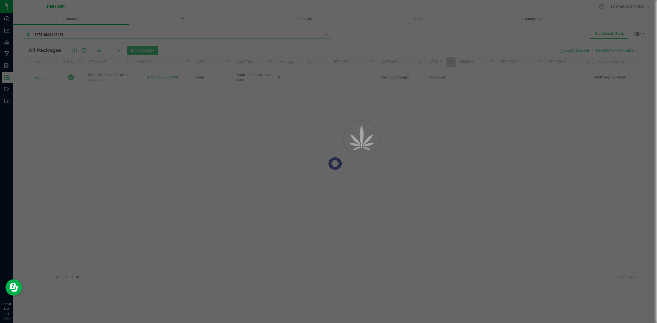
click at [291, 33] on div "Inventory All packages All inventory Waste log Create inventory Plants All plan…" at bounding box center [334, 168] width 643 height 310
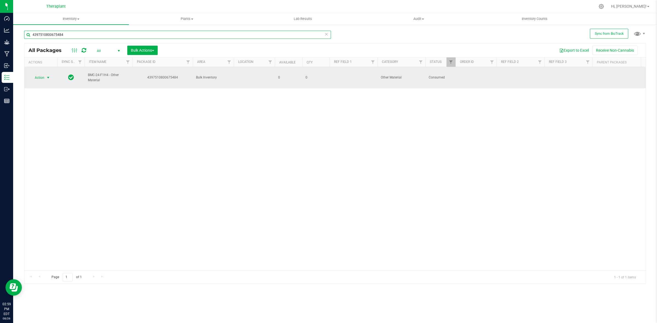
type input "4397510800675484"
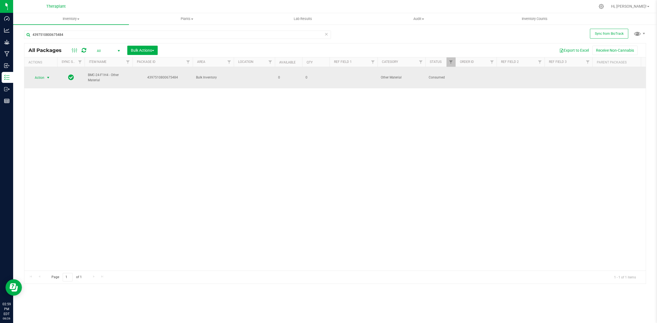
click at [40, 79] on span "Action" at bounding box center [37, 78] width 15 height 8
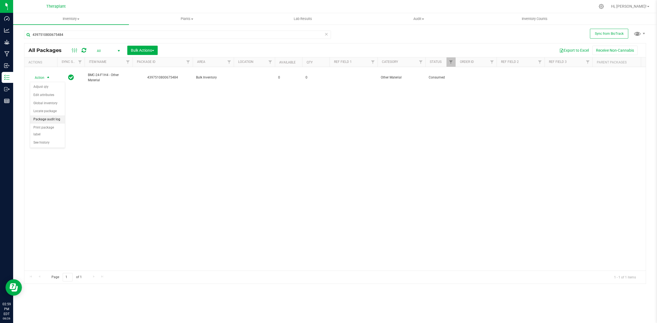
click at [48, 120] on li "Package audit log" at bounding box center [47, 119] width 35 height 8
